Goal: Ask a question: Seek information or help from site administrators or community

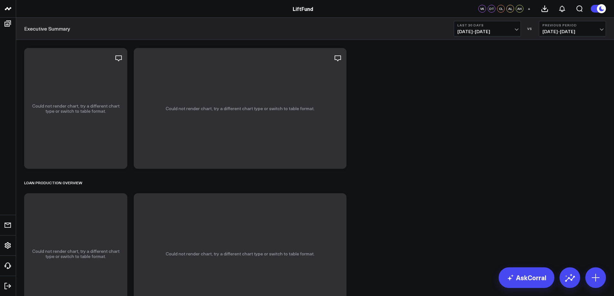
click at [516, 31] on span "[DATE] - [DATE]" at bounding box center [487, 31] width 60 height 5
click at [478, 166] on link "MTD" at bounding box center [487, 168] width 66 height 12
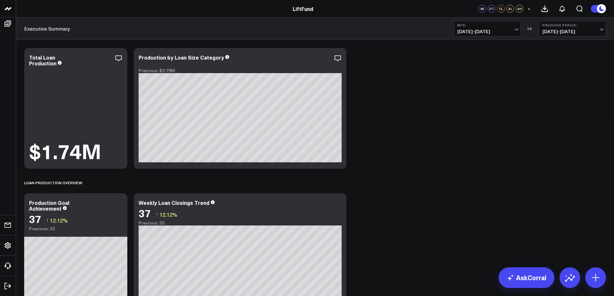
click at [517, 29] on span "[DATE] - [DATE]" at bounding box center [487, 31] width 60 height 5
click at [494, 67] on link "Last 30 Days" at bounding box center [487, 68] width 66 height 12
click at [517, 29] on span "[DATE] - [DATE]" at bounding box center [487, 31] width 60 height 5
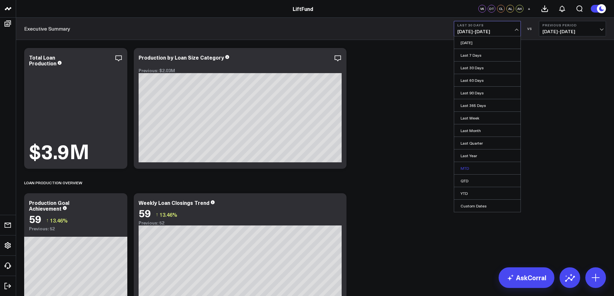
click at [472, 169] on link "MTD" at bounding box center [487, 168] width 66 height 12
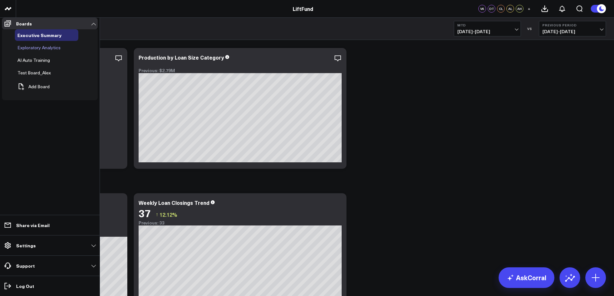
click at [35, 51] on span "Exploratory Analytics" at bounding box center [38, 47] width 43 height 6
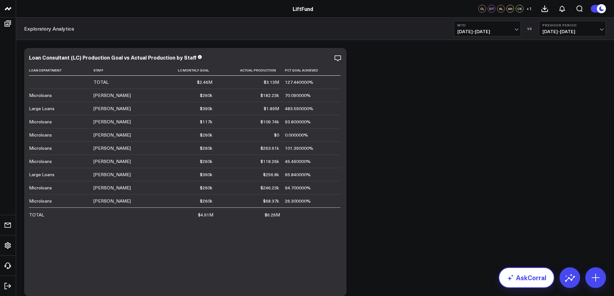
click at [525, 282] on link "AskCorral" at bounding box center [526, 277] width 56 height 21
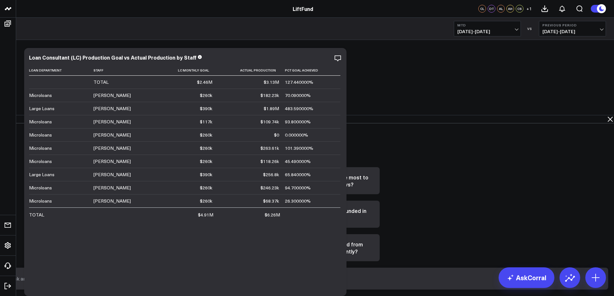
click at [459, 284] on input "text" at bounding box center [301, 279] width 585 height 12
click at [340, 281] on input "Forecast production for the next 3 months, using the last 36 months. Provide th…" at bounding box center [301, 279] width 585 height 12
click at [363, 282] on input "Forecast monthly production for the next 3 months, using the last 36 months. Pr…" at bounding box center [301, 279] width 585 height 12
drag, startPoint x: 535, startPoint y: 282, endPoint x: 498, endPoint y: 282, distance: 37.0
click at [498, 282] on input "Forecast monthly production for the next 3 months, using the last 36 months. Pr…" at bounding box center [301, 279] width 585 height 12
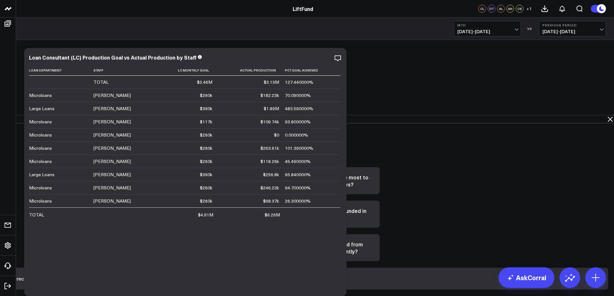
click at [545, 281] on input "Forecast monthly production for the next 3 months, using the last 36 months. At…" at bounding box center [301, 279] width 585 height 12
click at [581, 284] on input "Forecast monthly production for the next 3 months, using the last 36 months. At…" at bounding box center [301, 279] width 585 height 12
drag, startPoint x: 589, startPoint y: 281, endPoint x: 595, endPoint y: 281, distance: 5.2
click at [589, 281] on input "Forecast monthly production for the next 3 months, using the last 36 months. At…" at bounding box center [301, 279] width 585 height 12
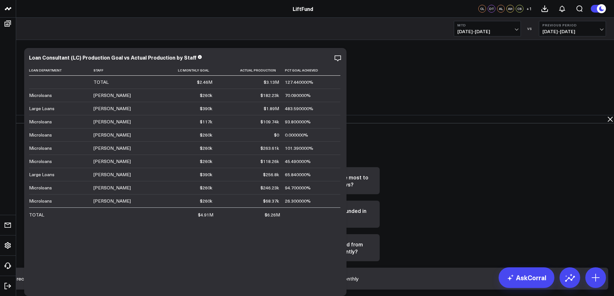
type input "Forecast monthly production for the next 3 months, using the last 36 months. At…"
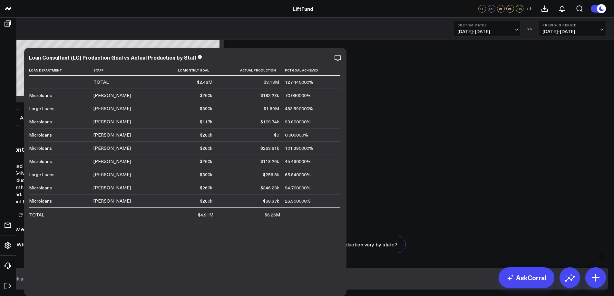
scroll to position [620, 0]
click at [347, 282] on input "text" at bounding box center [301, 279] width 585 height 12
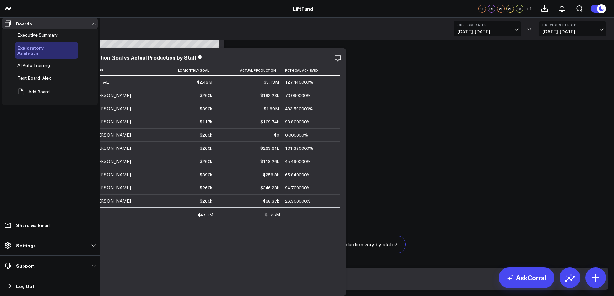
click at [70, 51] on icon at bounding box center [70, 50] width 1 height 1
click at [102, 73] on button "Edit Permissions" at bounding box center [98, 76] width 54 height 14
click at [69, 53] on button at bounding box center [74, 50] width 10 height 5
click at [93, 76] on button "Edit Permissions" at bounding box center [98, 76] width 54 height 14
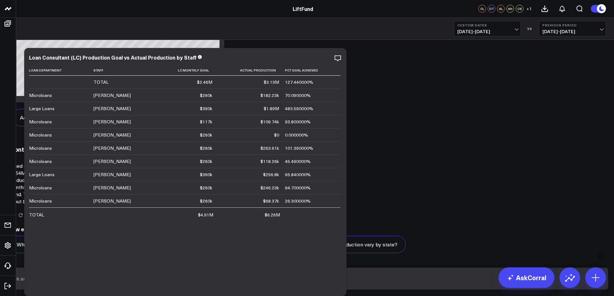
scroll to position [0, 0]
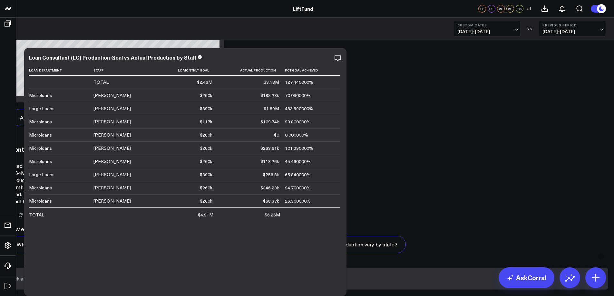
drag, startPoint x: 432, startPoint y: 55, endPoint x: 430, endPoint y: 58, distance: 4.1
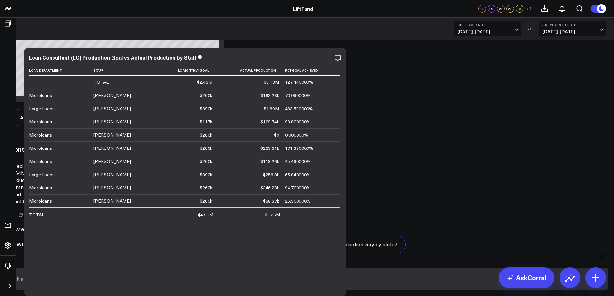
copy div "Forecast monthly production for the next 3 months, using the last 36 months. At…"
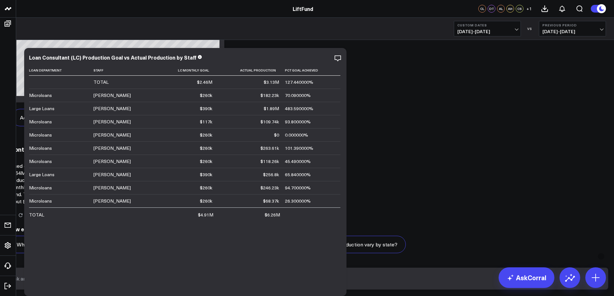
drag, startPoint x: 359, startPoint y: 217, endPoint x: 312, endPoint y: 122, distance: 106.3
copy code "WITH monthly_actuals AS ( SELECT CAST( DATEFROMPARTS (YEAR ([Closing Date ]), M…"
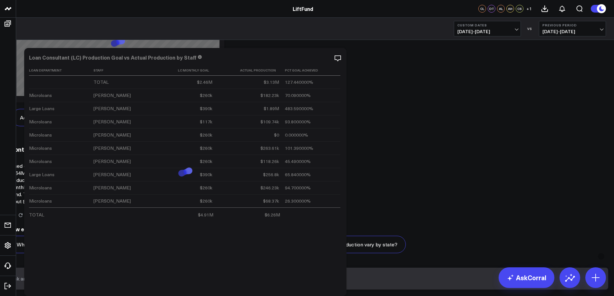
drag, startPoint x: 529, startPoint y: 203, endPoint x: 546, endPoint y: 258, distance: 58.2
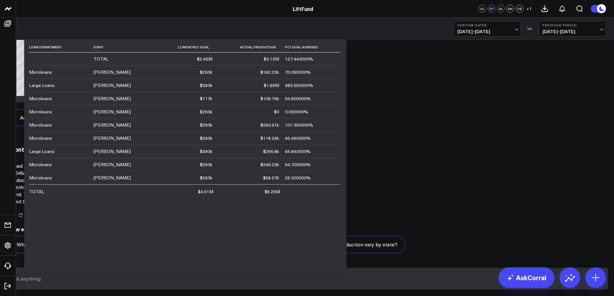
scroll to position [42, 0]
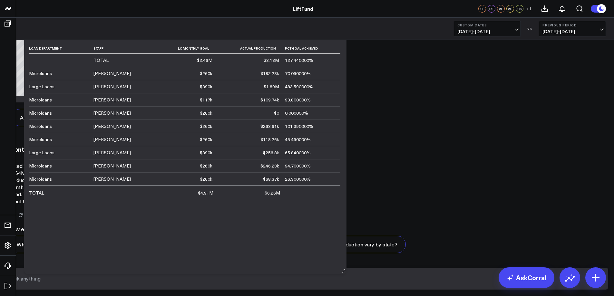
scroll to position [0, 0]
